Goal: Information Seeking & Learning: Learn about a topic

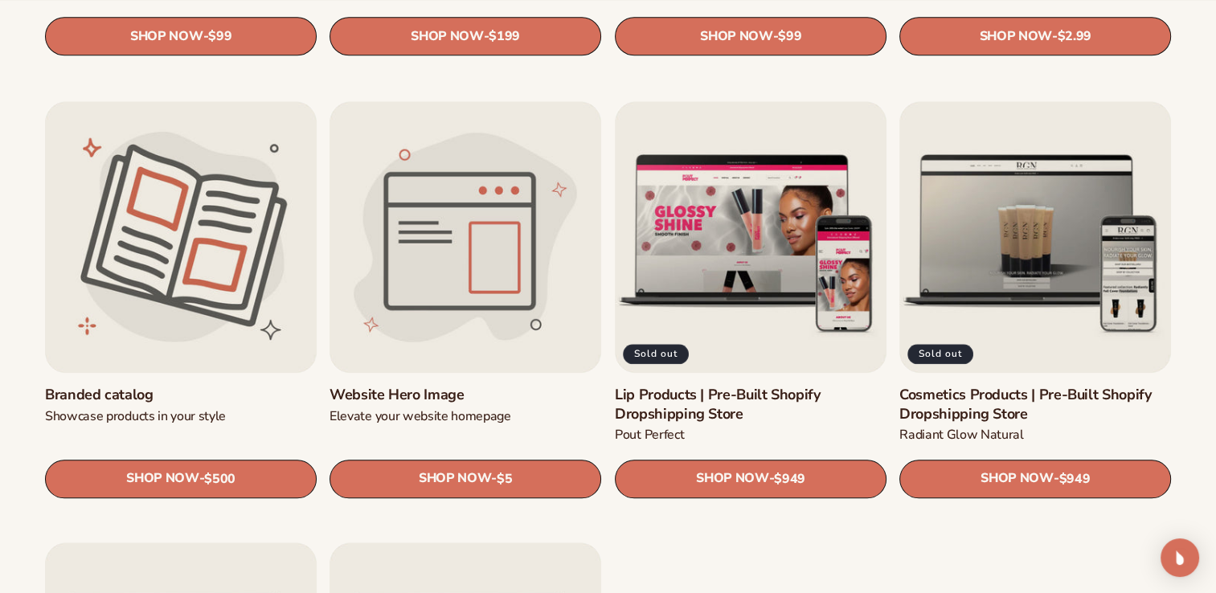
scroll to position [1738, 0]
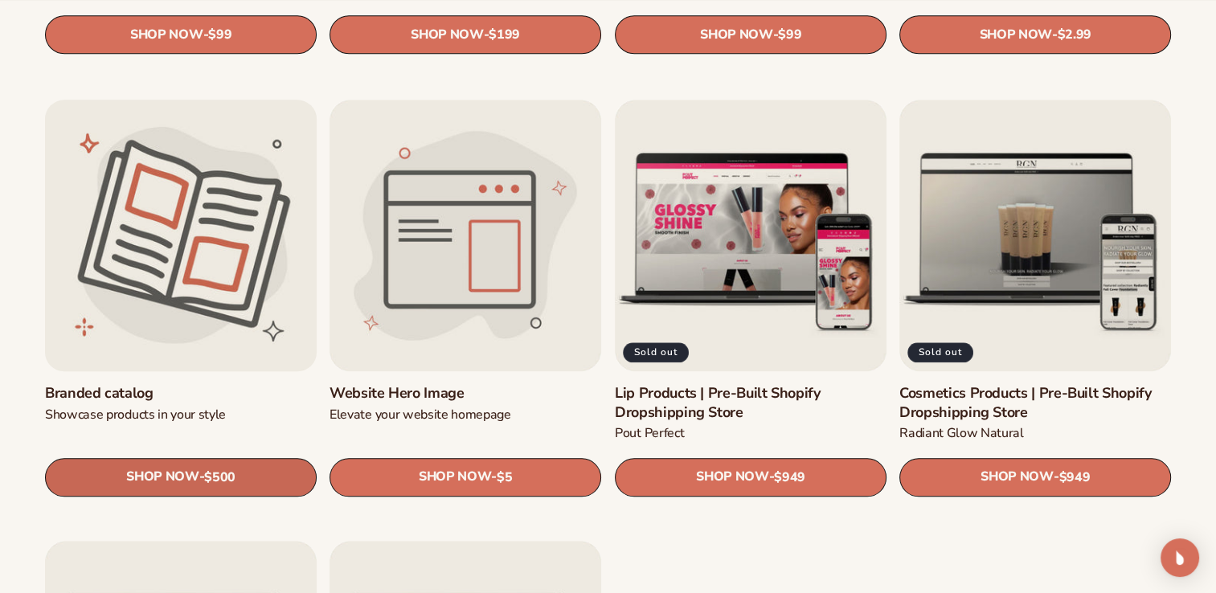
click at [214, 471] on span "$500" at bounding box center [219, 476] width 31 height 15
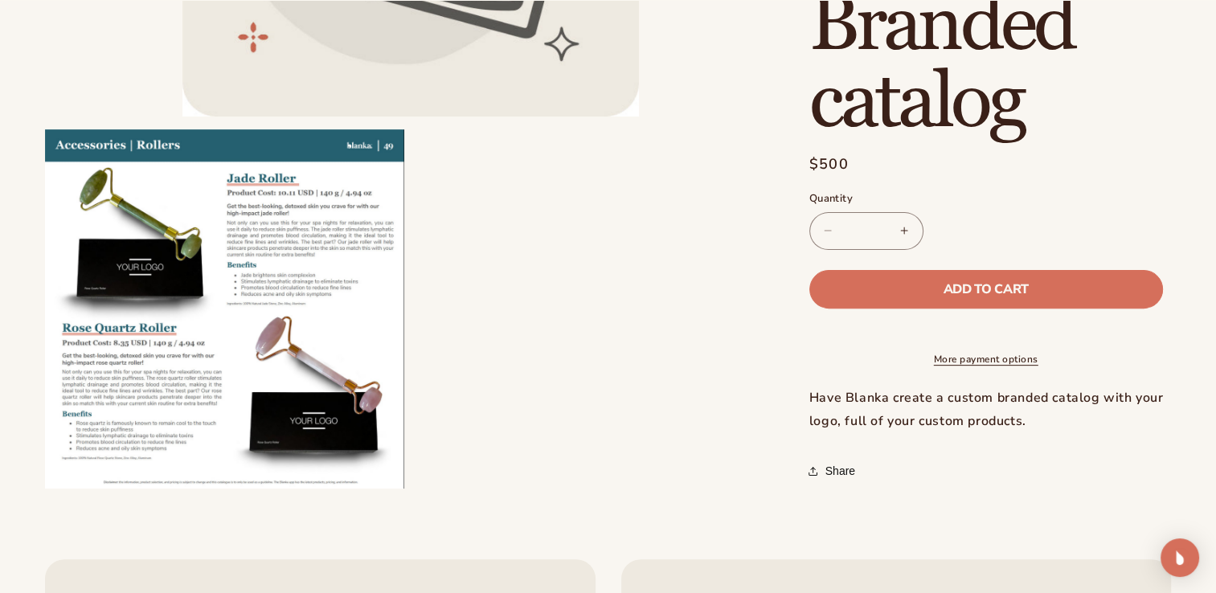
scroll to position [463, 0]
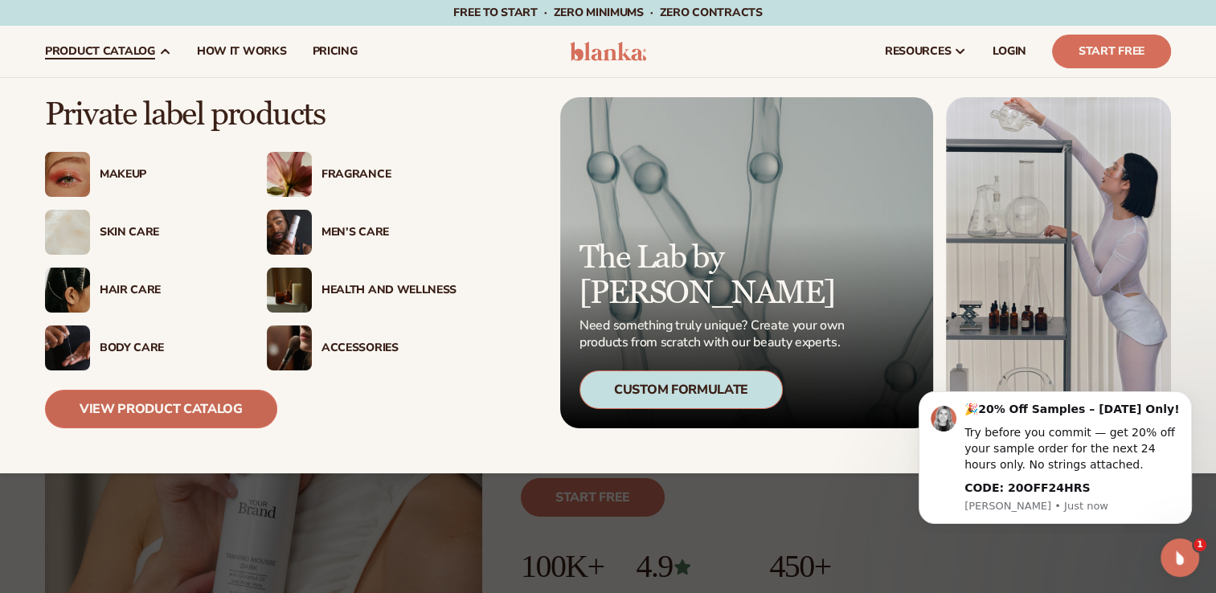
click at [192, 407] on link "View Product Catalog" at bounding box center [161, 409] width 232 height 39
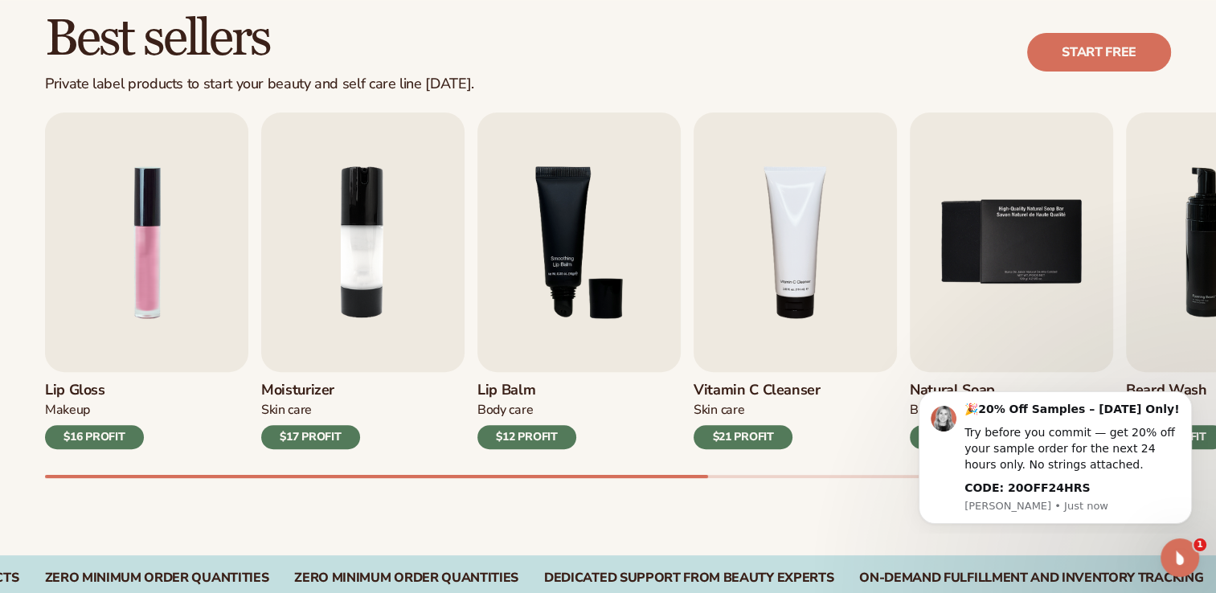
scroll to position [465, 0]
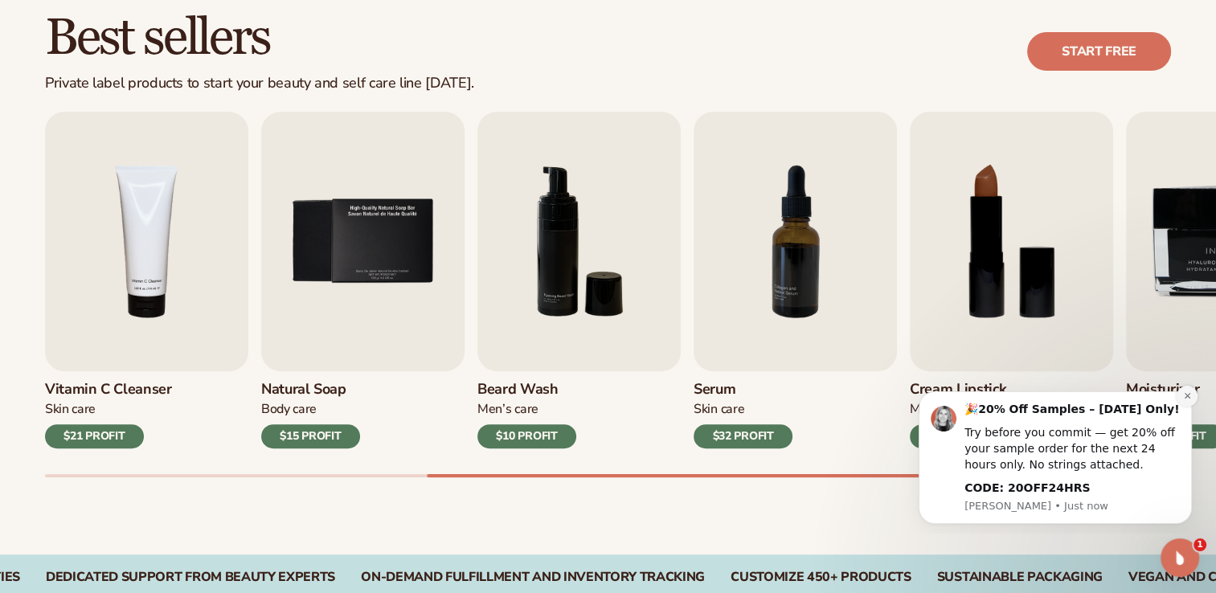
click at [1180, 403] on button "Dismiss notification" at bounding box center [1187, 396] width 21 height 21
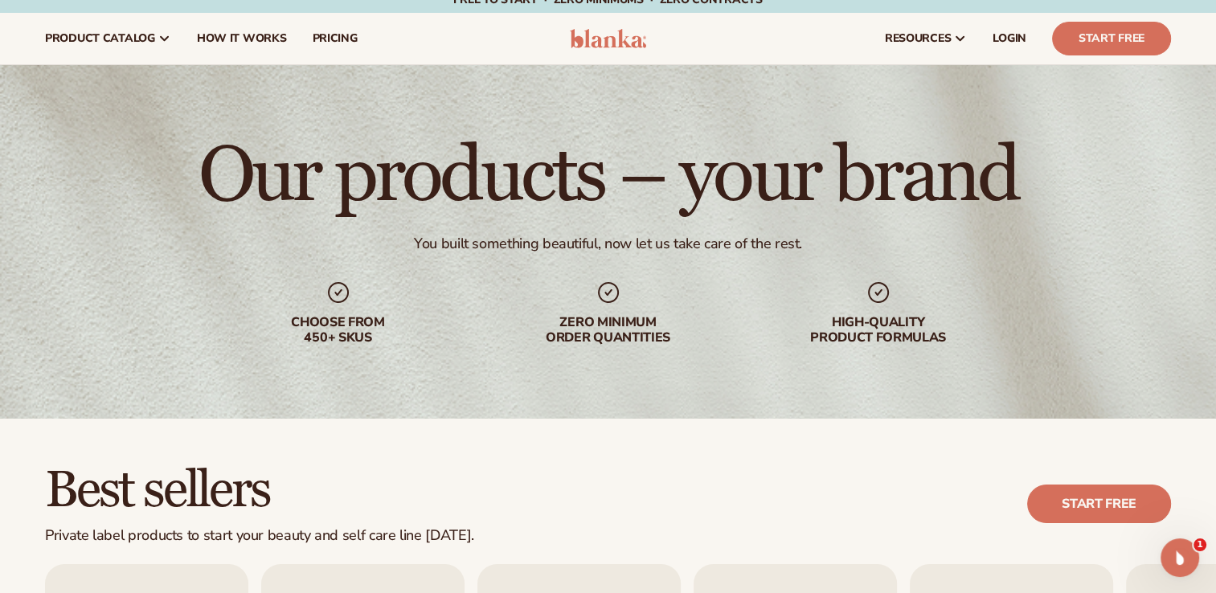
scroll to position [0, 0]
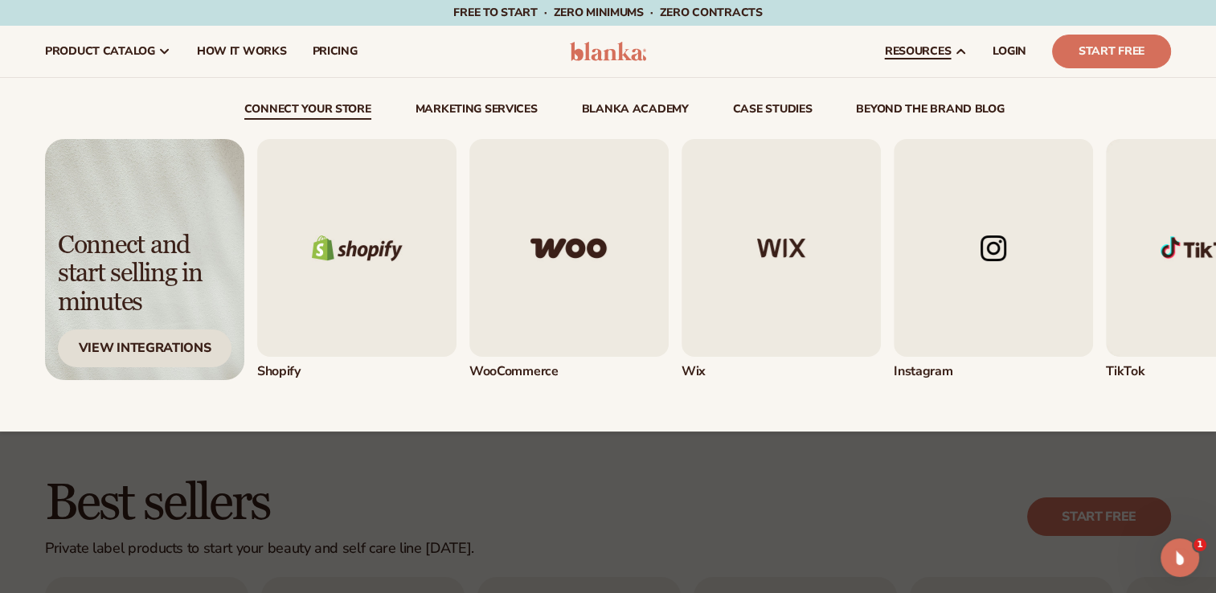
click at [161, 354] on div "View Integrations" at bounding box center [145, 349] width 174 height 38
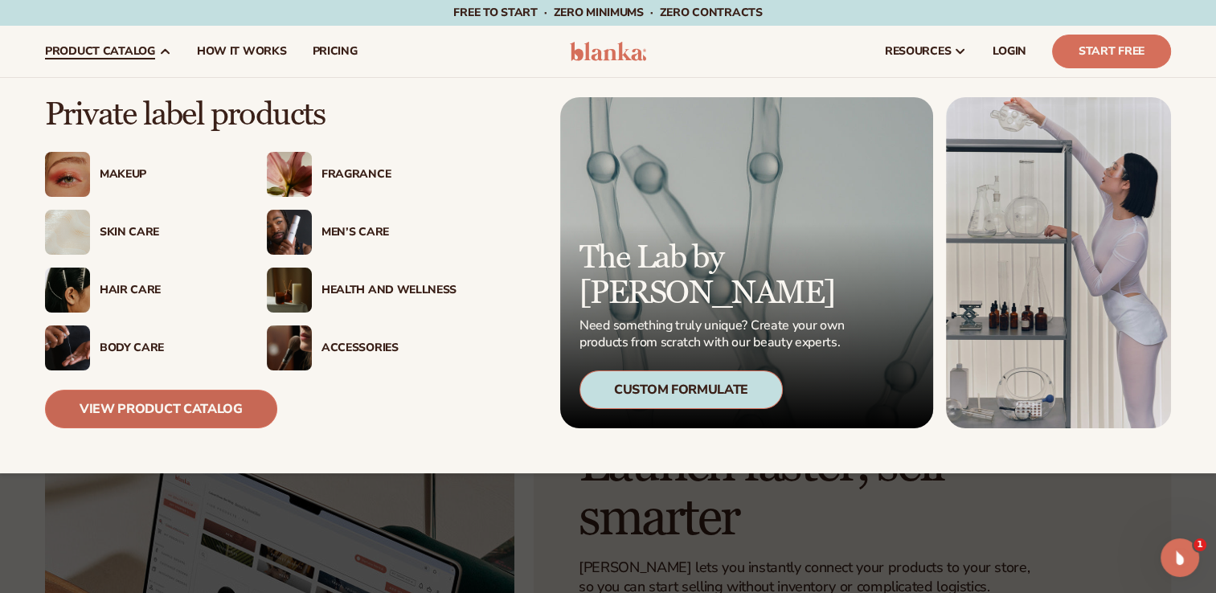
click at [158, 411] on link "View Product Catalog" at bounding box center [161, 409] width 232 height 39
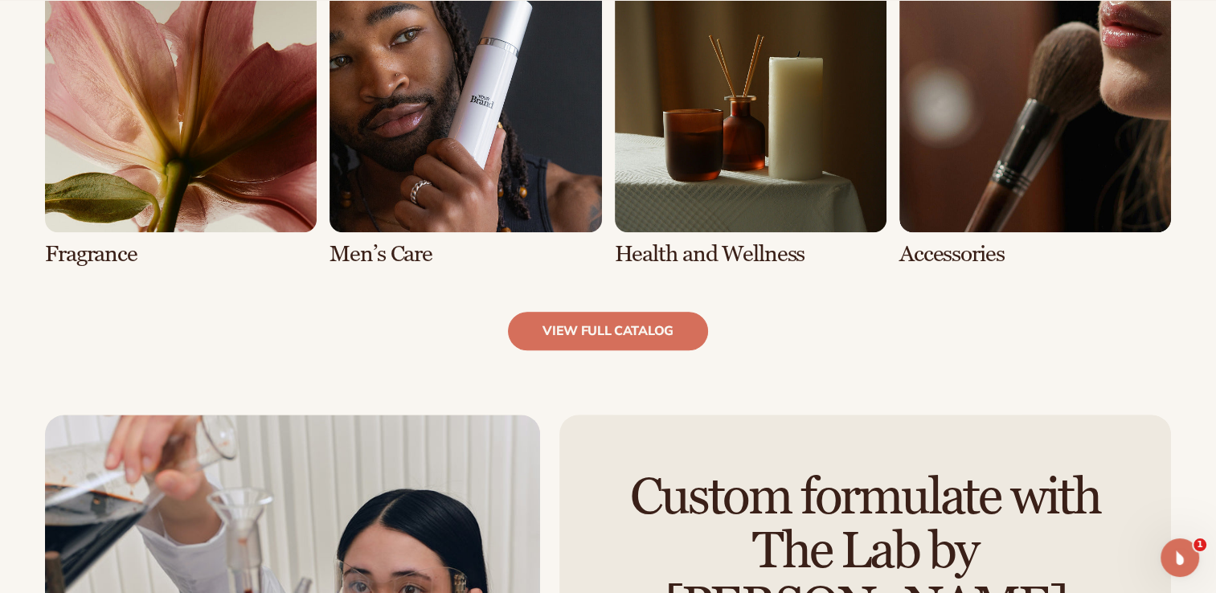
scroll to position [1582, 0]
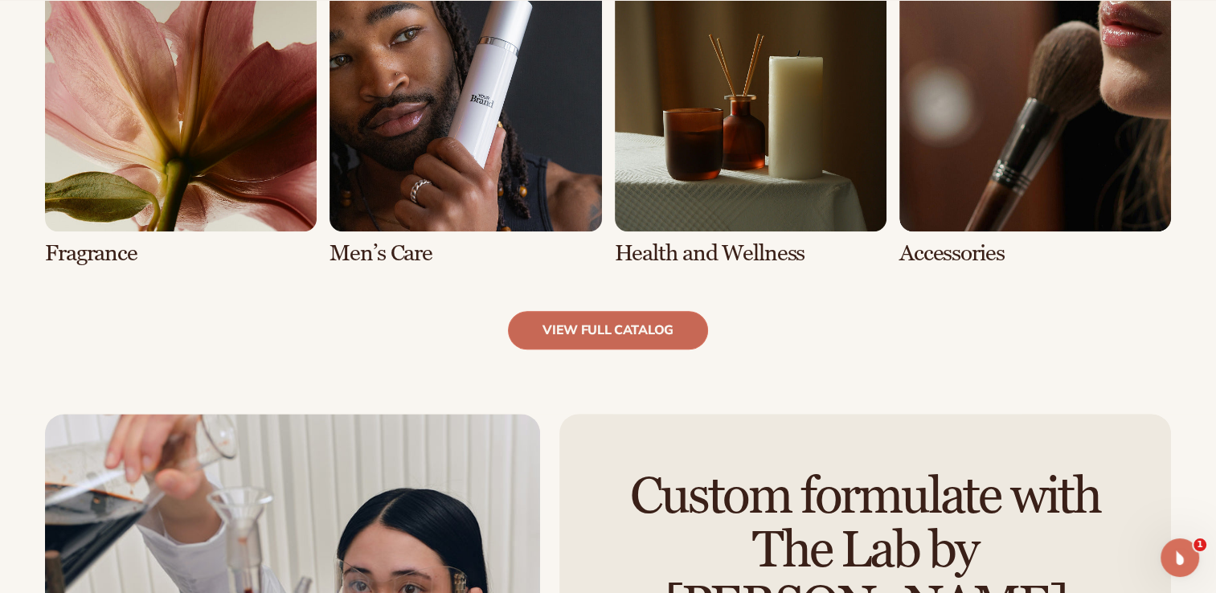
click at [617, 330] on link "view full catalog" at bounding box center [608, 330] width 200 height 39
